Goal: Task Accomplishment & Management: Use online tool/utility

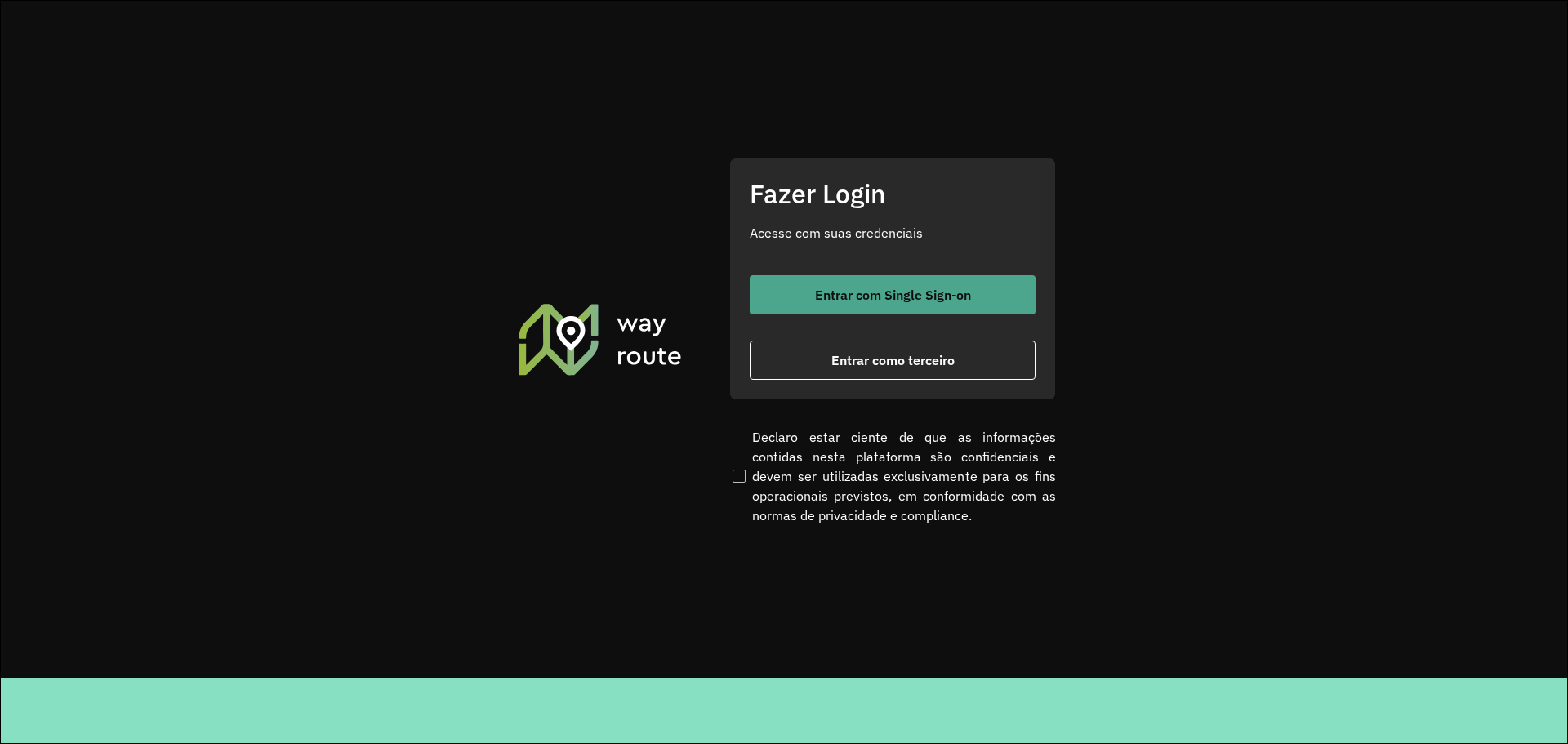
click at [827, 312] on button "Entrar com Single Sign-on" at bounding box center [893, 294] width 286 height 39
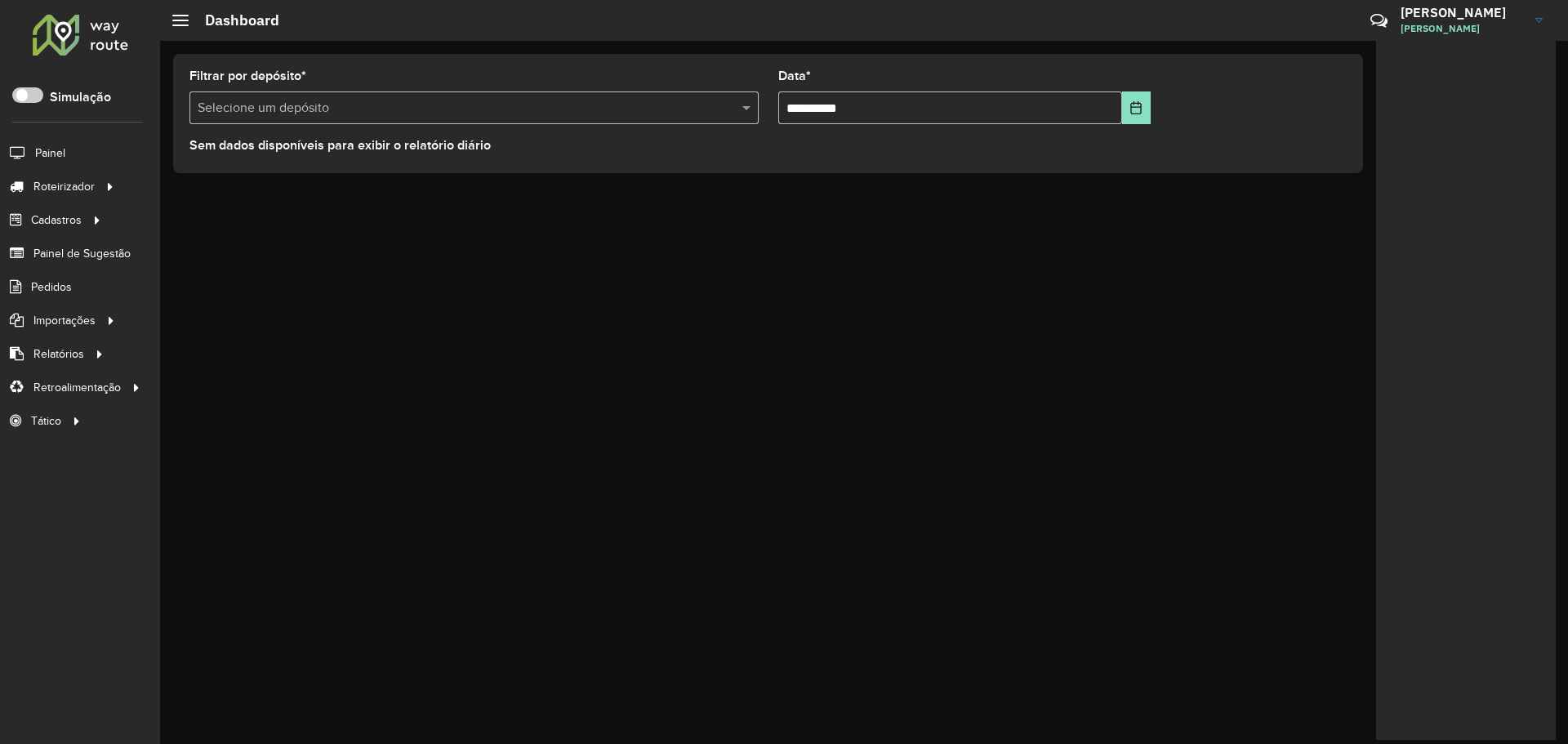
click at [665, 393] on div "**********" at bounding box center [864, 391] width 1408 height 702
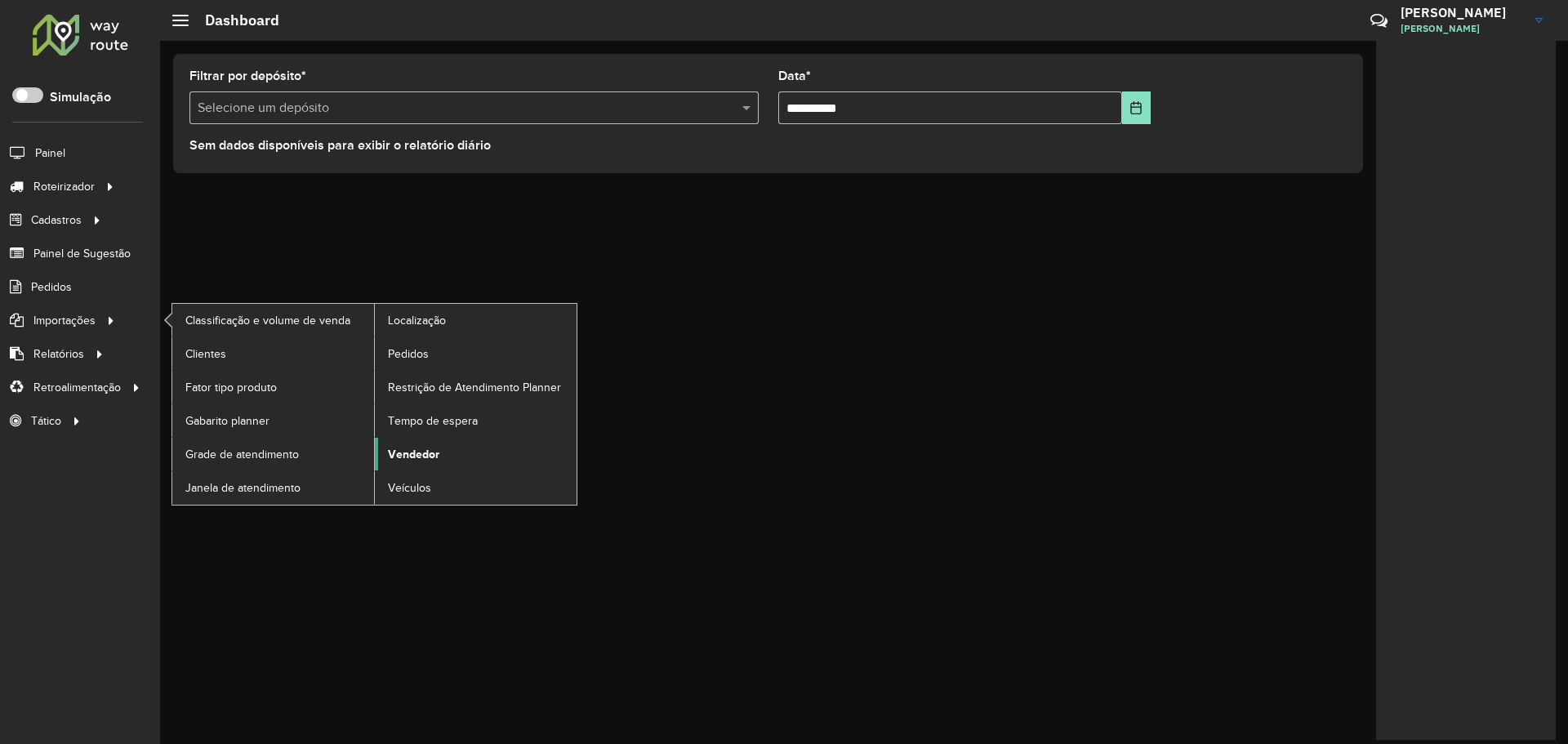
click at [420, 447] on span "Vendedor" at bounding box center [413, 454] width 52 height 17
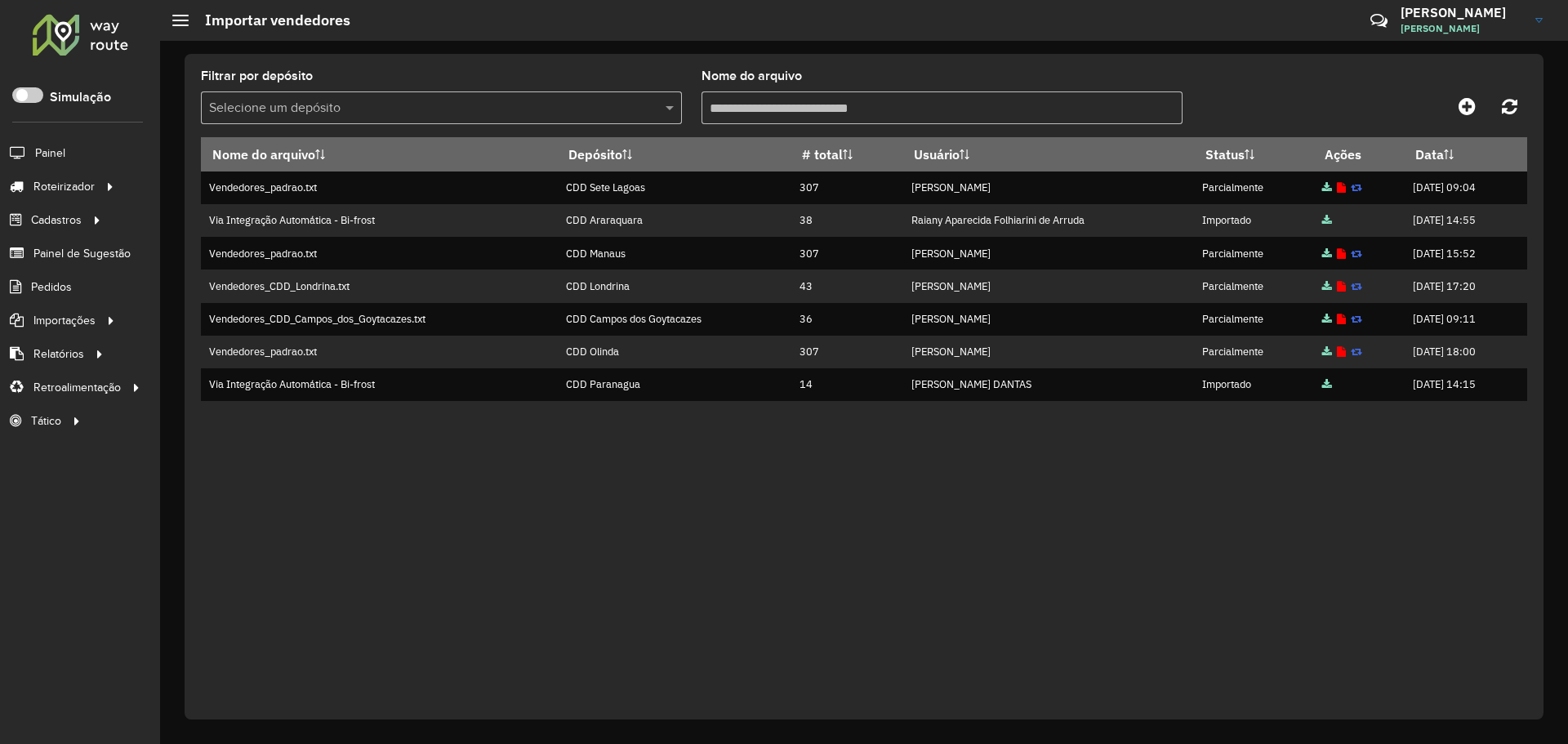
click at [1310, 24] on div "Críticas? Dúvidas? Elogios? Sugestões? Entre em contato conosco!" at bounding box center [1260, 26] width 171 height 44
click at [1222, 31] on div "Críticas? Dúvidas? Elogios? Sugestões? Entre em contato conosco!" at bounding box center [1260, 26] width 171 height 44
click at [1368, 23] on icon at bounding box center [1378, 21] width 35 height 35
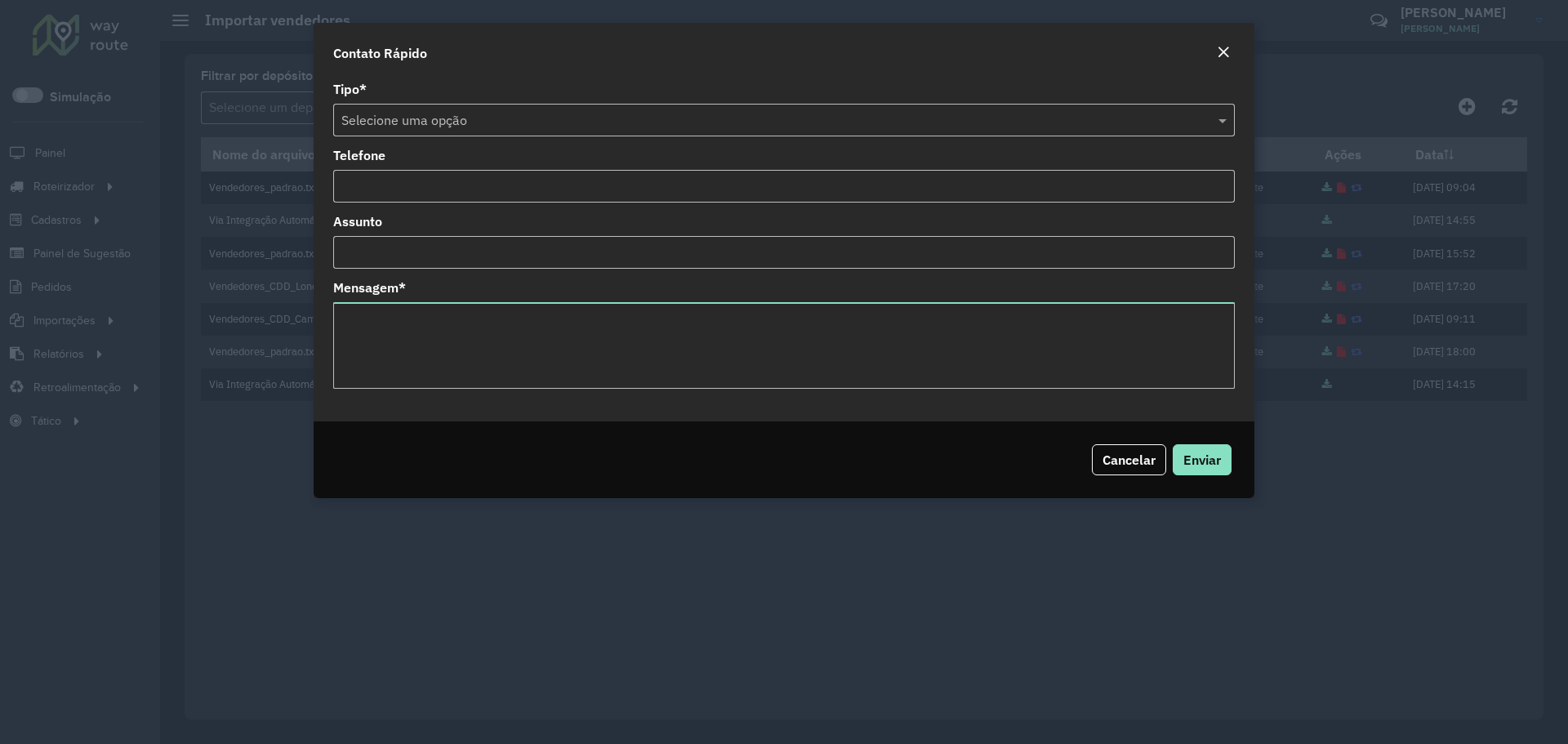
click at [1222, 45] on div "Close" at bounding box center [1223, 53] width 13 height 20
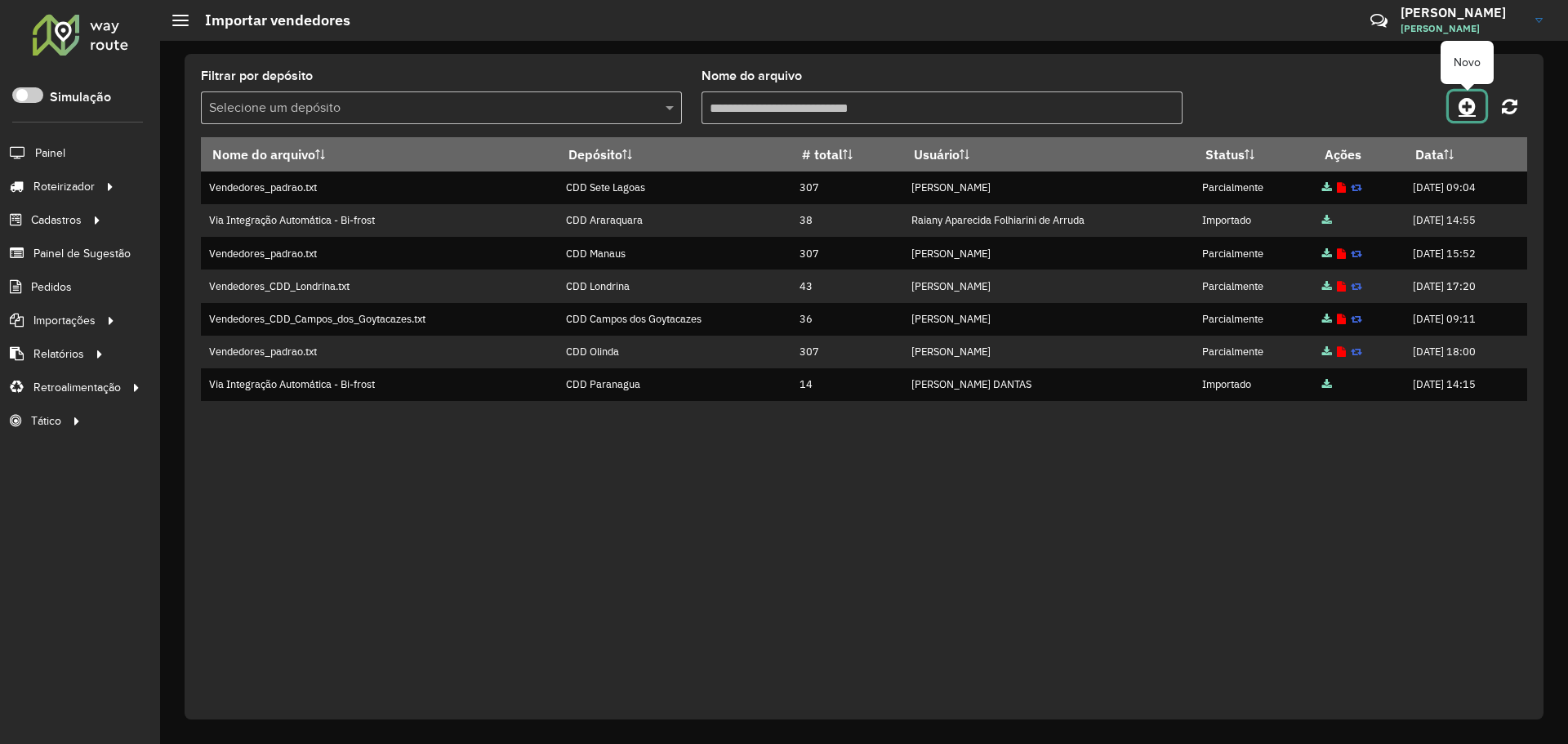
click at [1468, 99] on icon at bounding box center [1467, 107] width 17 height 20
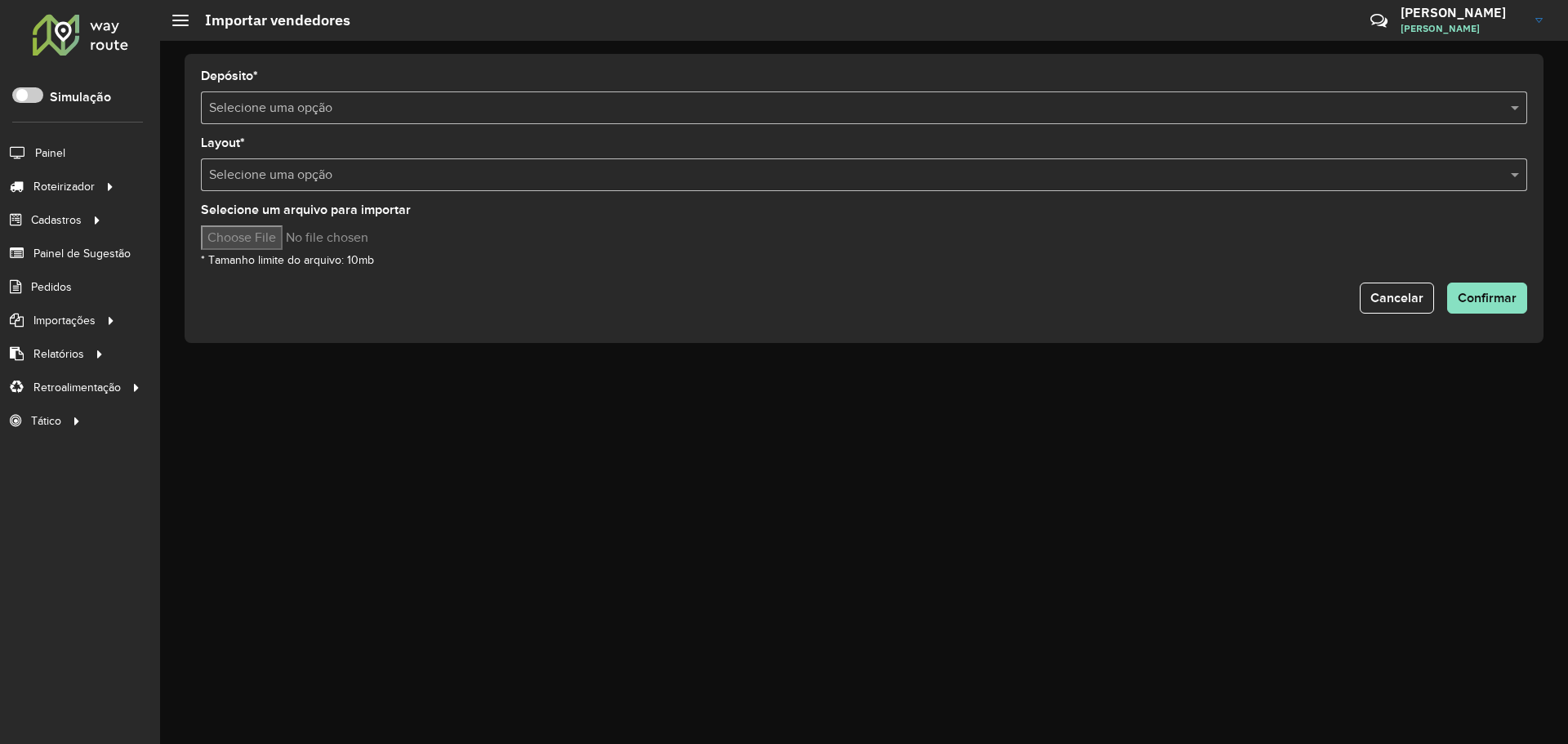
click at [401, 101] on input "text" at bounding box center [847, 108] width 1277 height 20
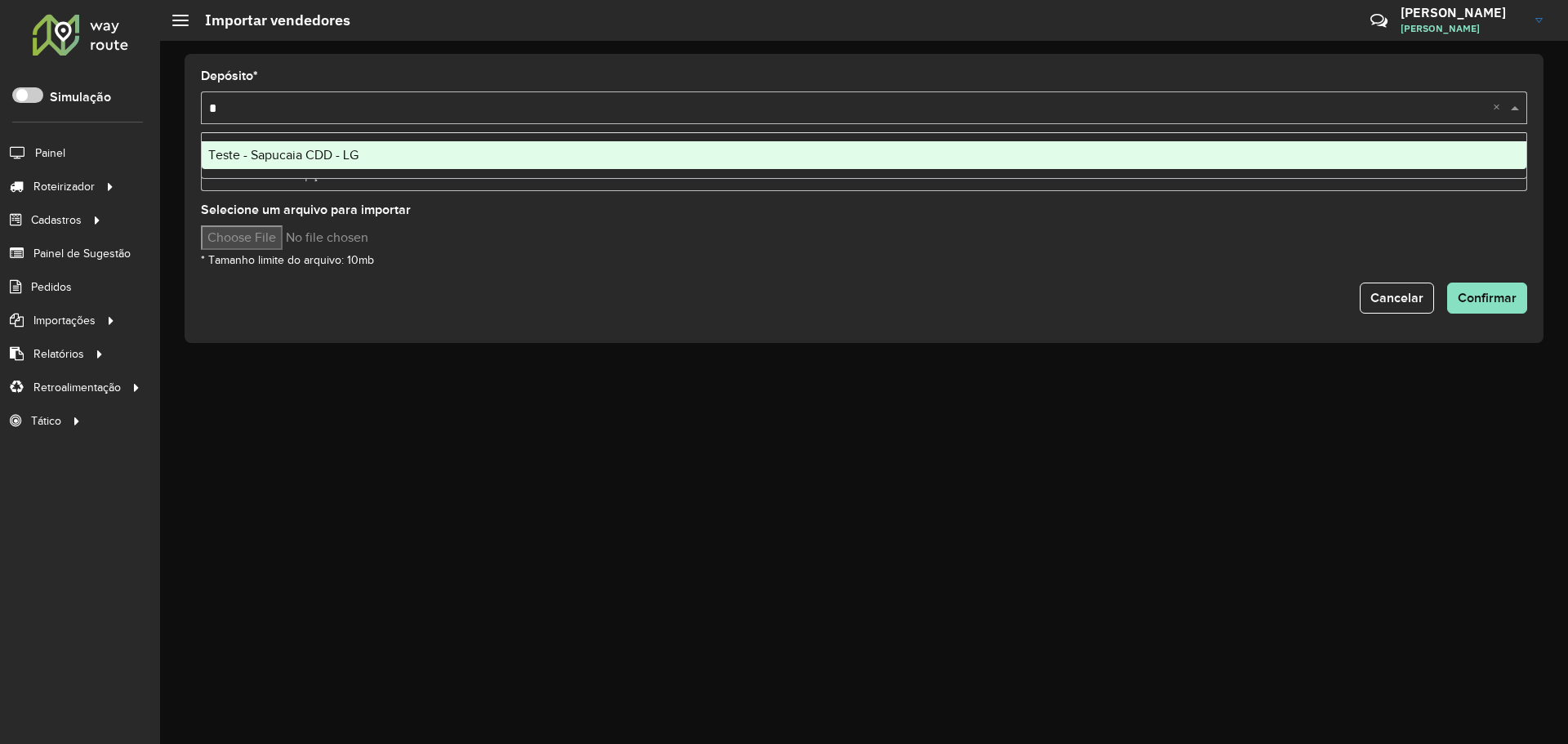
type input "**"
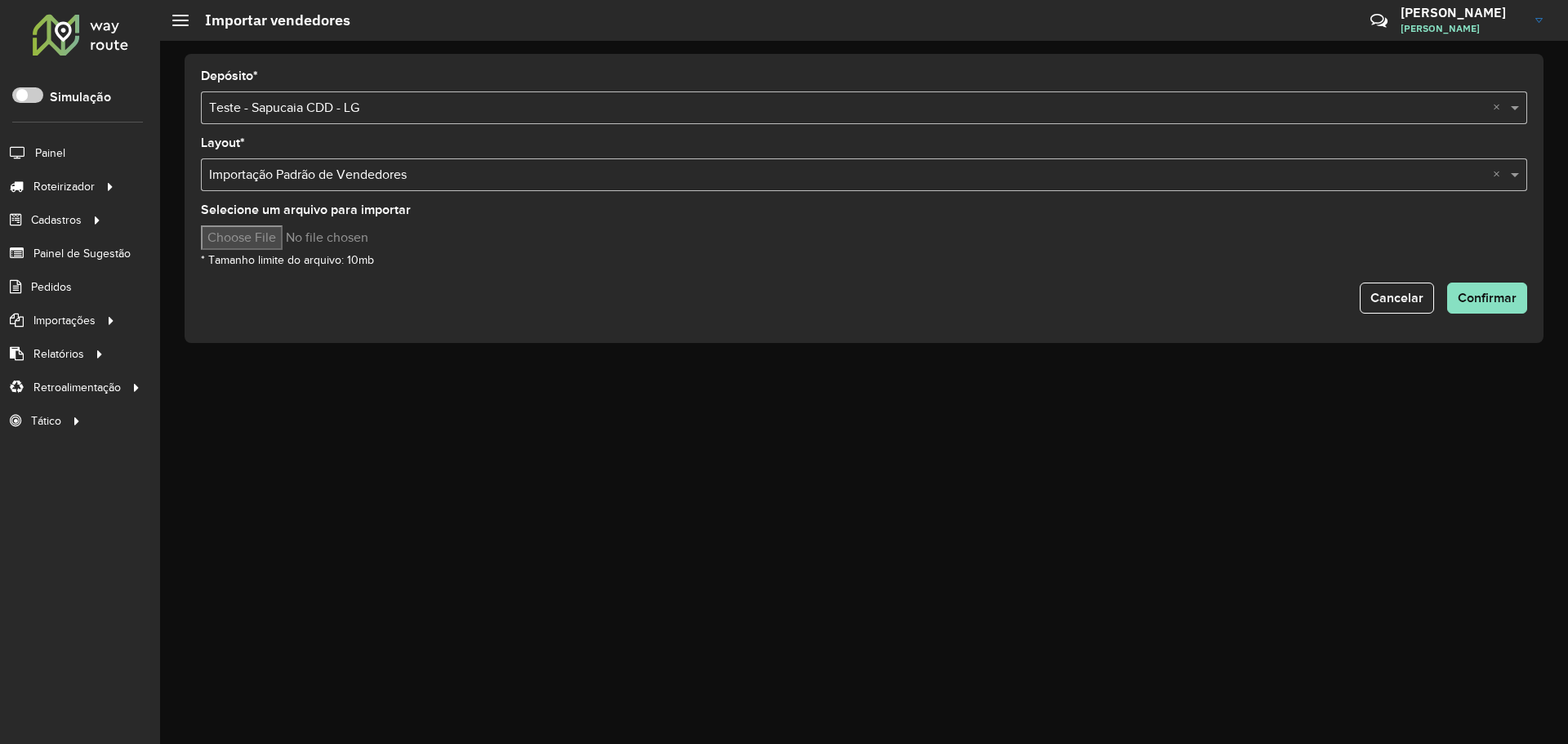
click at [835, 506] on div "Depósito * Selecione uma opção × Teste - Sapucaia CDD - LG × Layout * Selecione…" at bounding box center [864, 391] width 1408 height 702
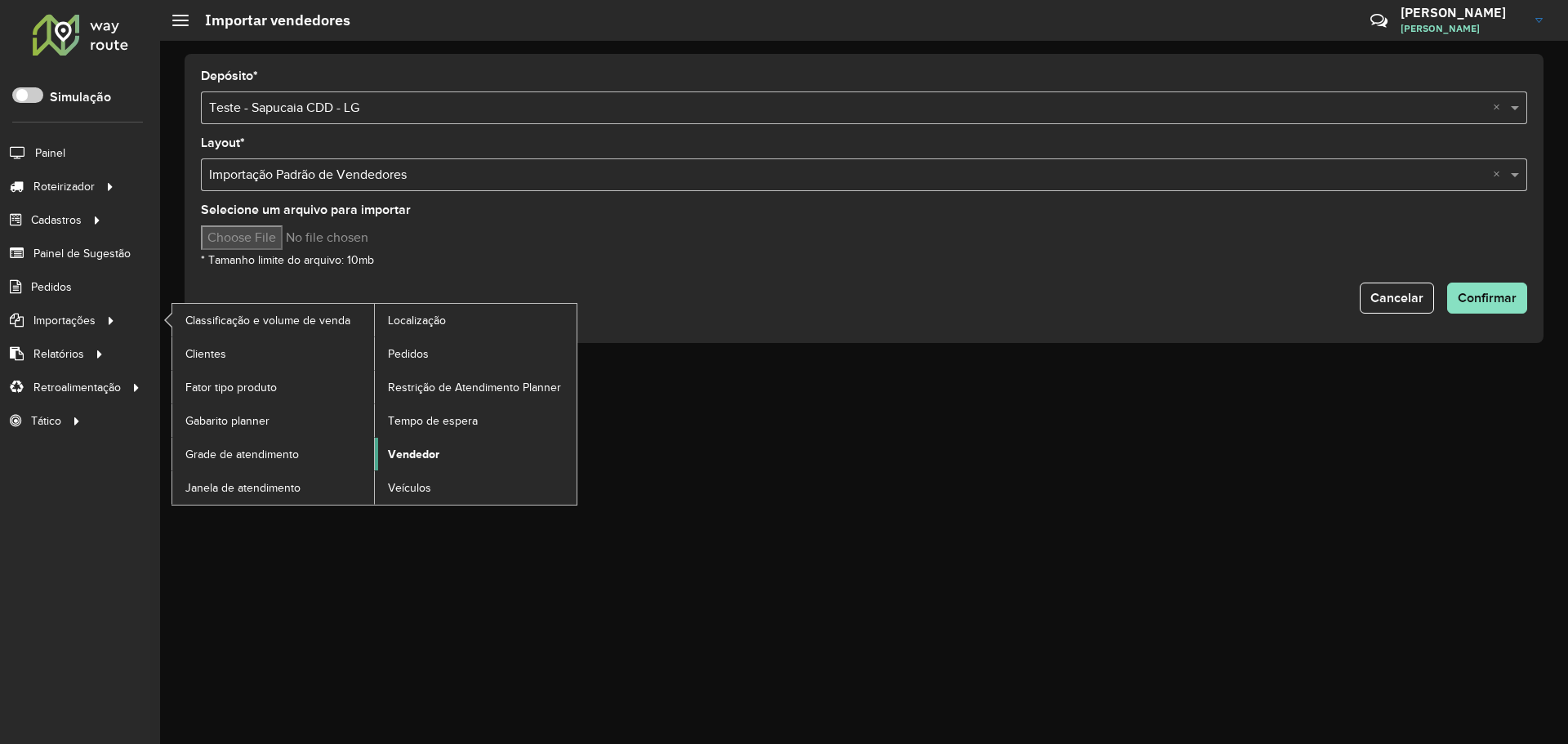
click at [416, 450] on span "Vendedor" at bounding box center [413, 454] width 52 height 17
